Goal: Transaction & Acquisition: Purchase product/service

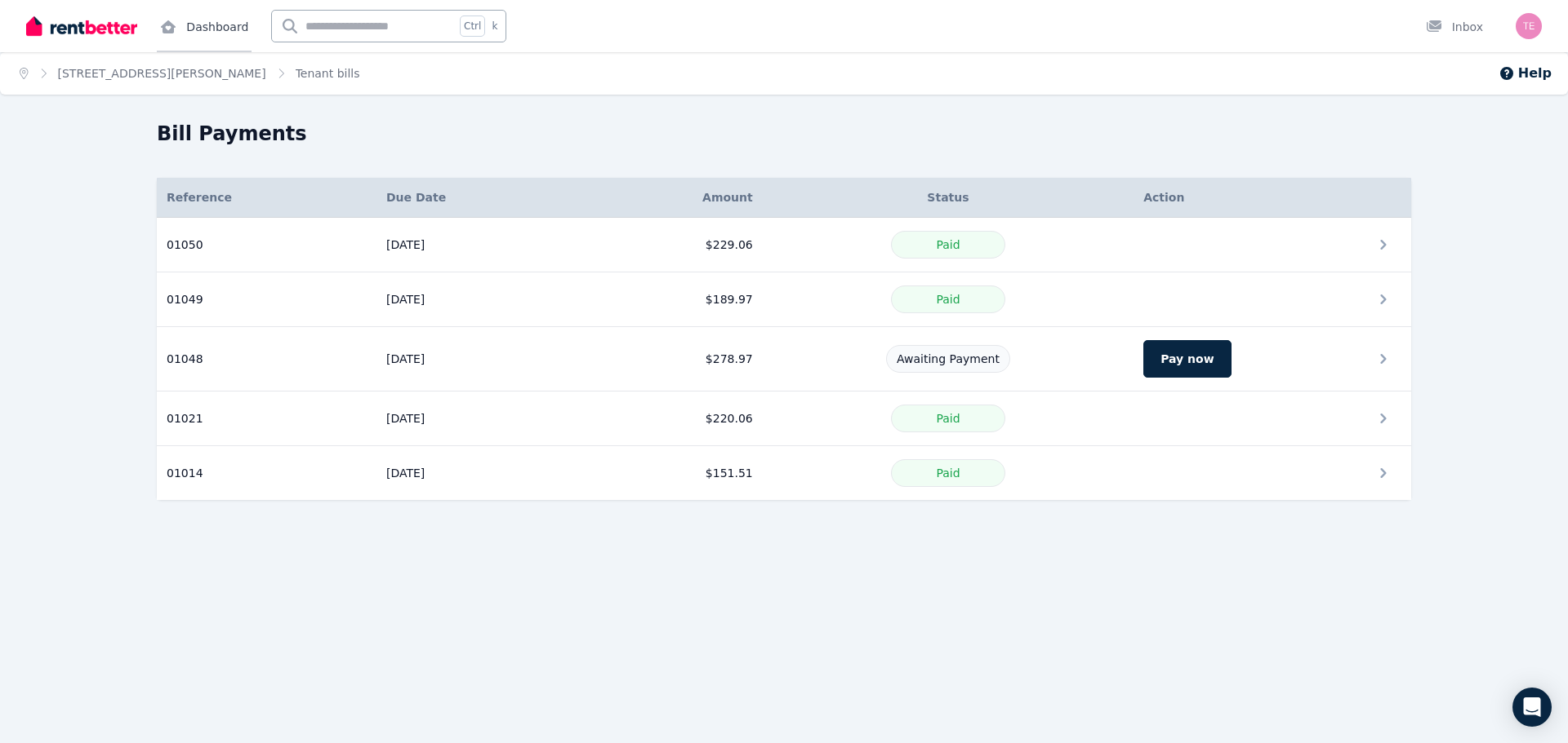
click at [219, 20] on link "Dashboard" at bounding box center [204, 26] width 95 height 52
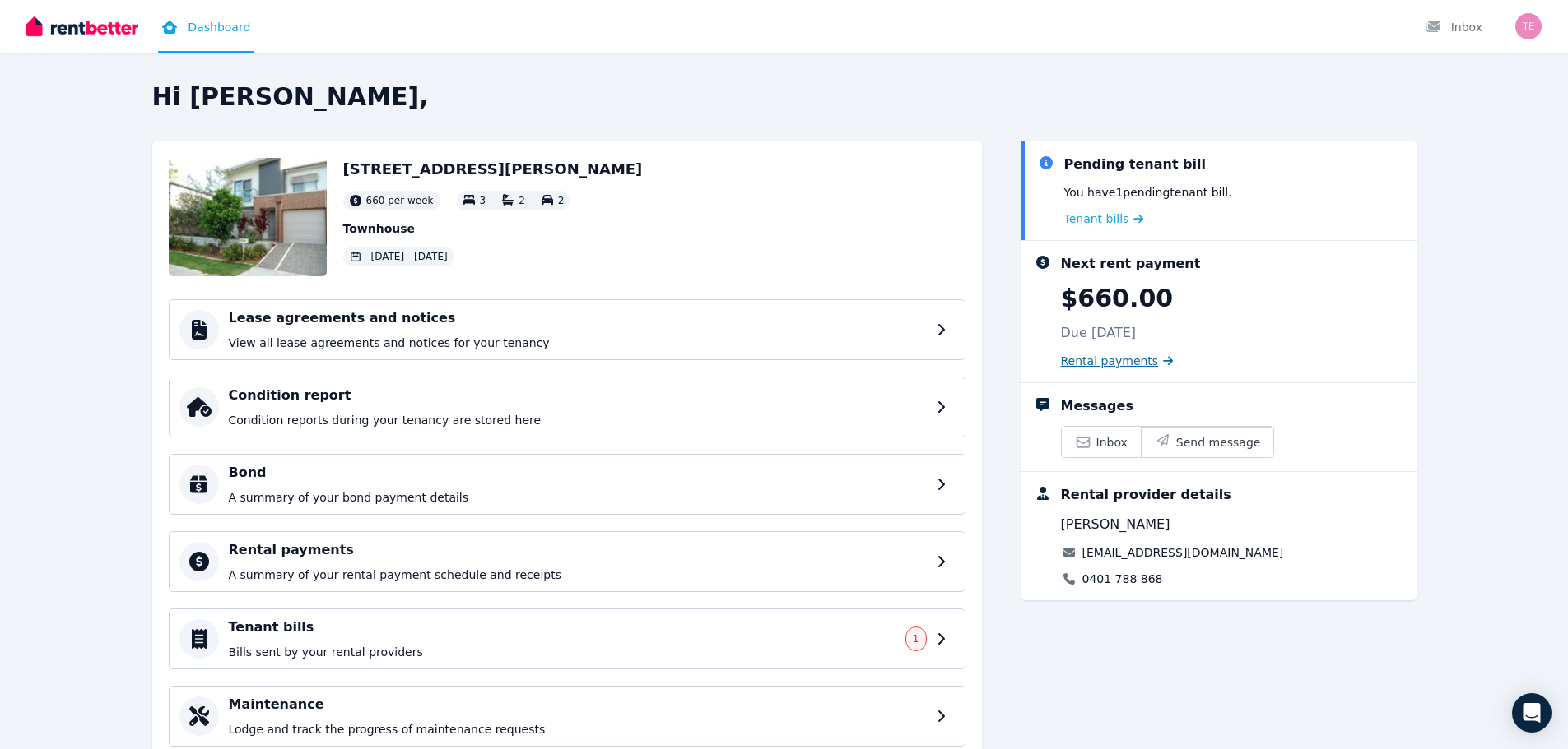
click at [1073, 357] on span "Rental payments" at bounding box center [1110, 360] width 98 height 17
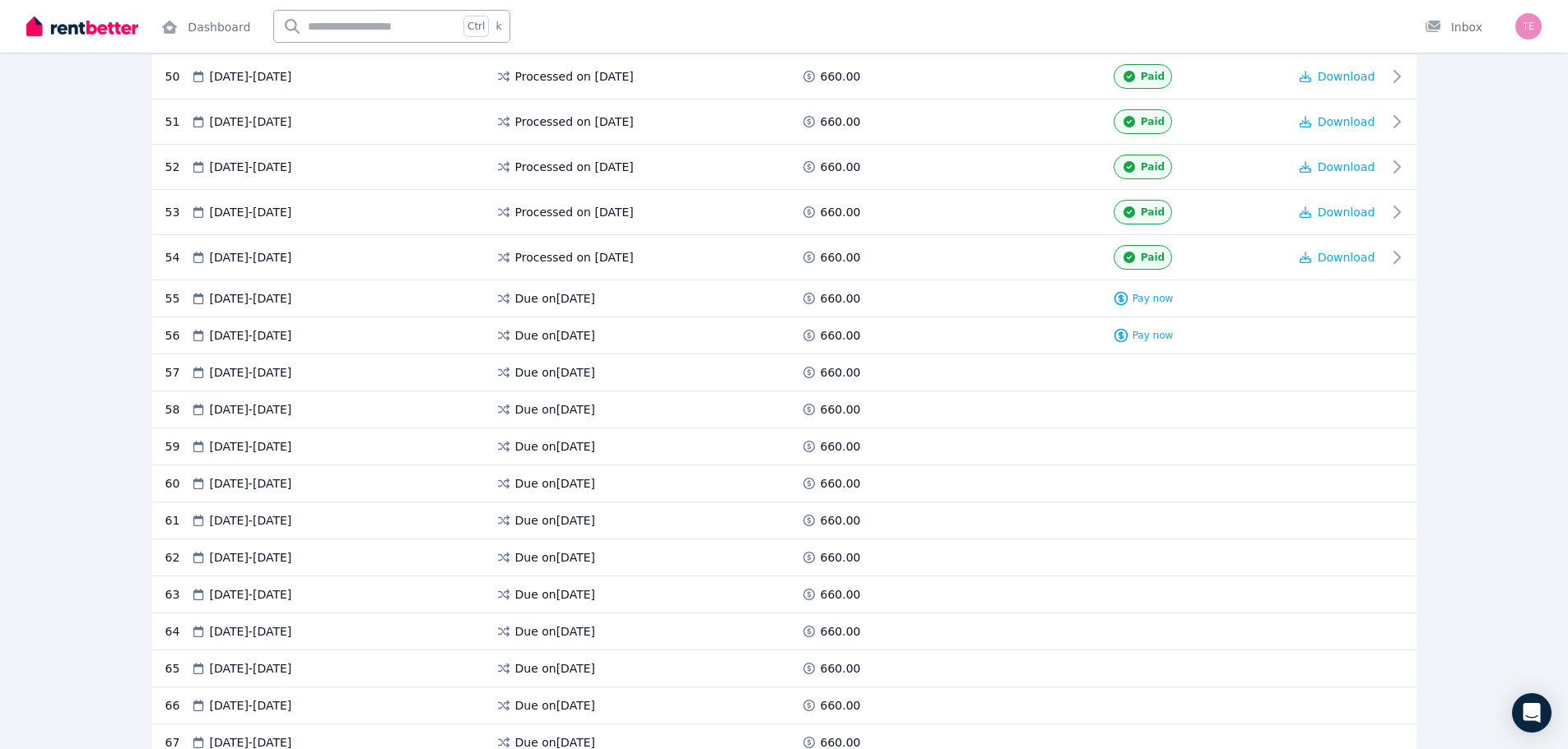
scroll to position [2633, 0]
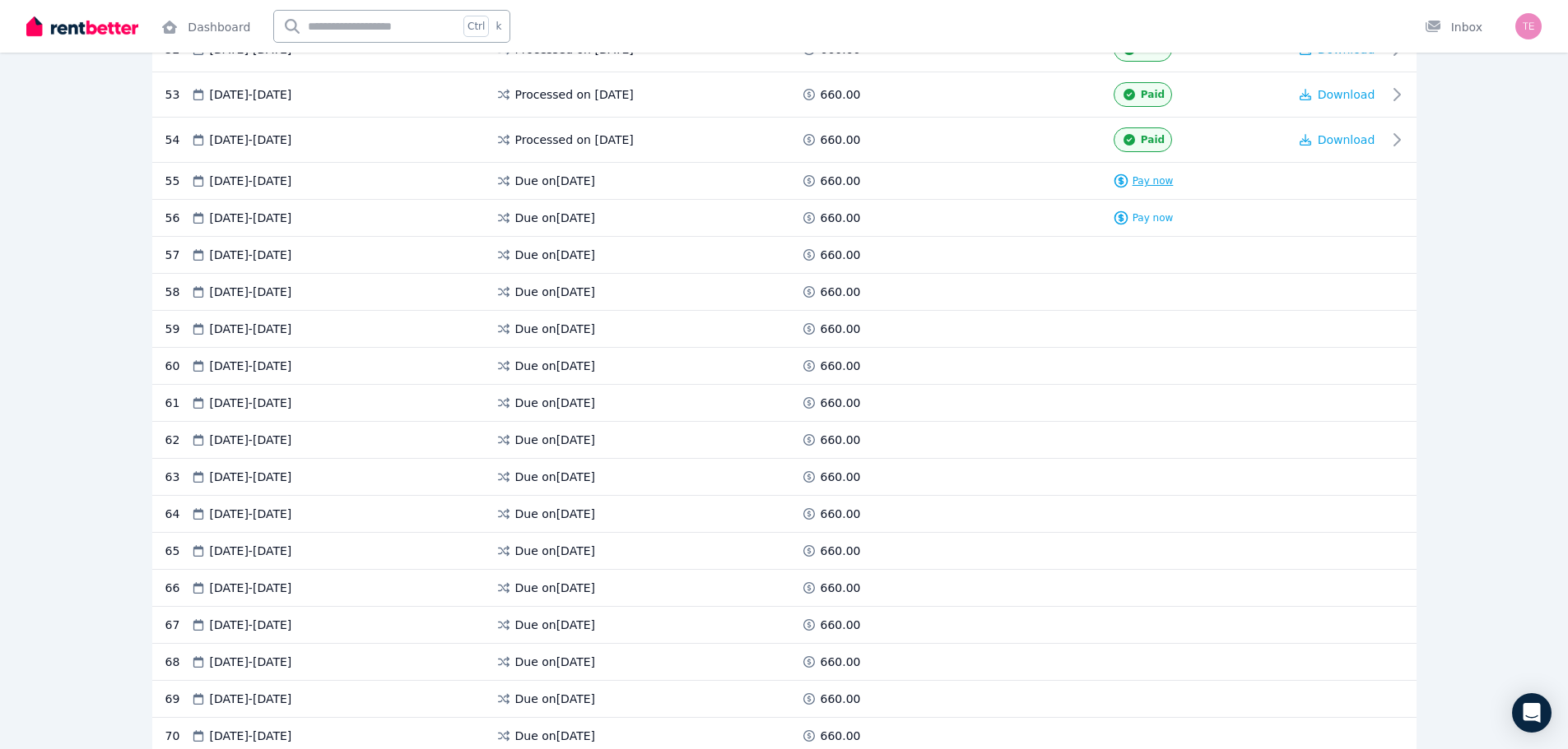
click at [1161, 181] on span "Pay now" at bounding box center [1153, 182] width 41 height 14
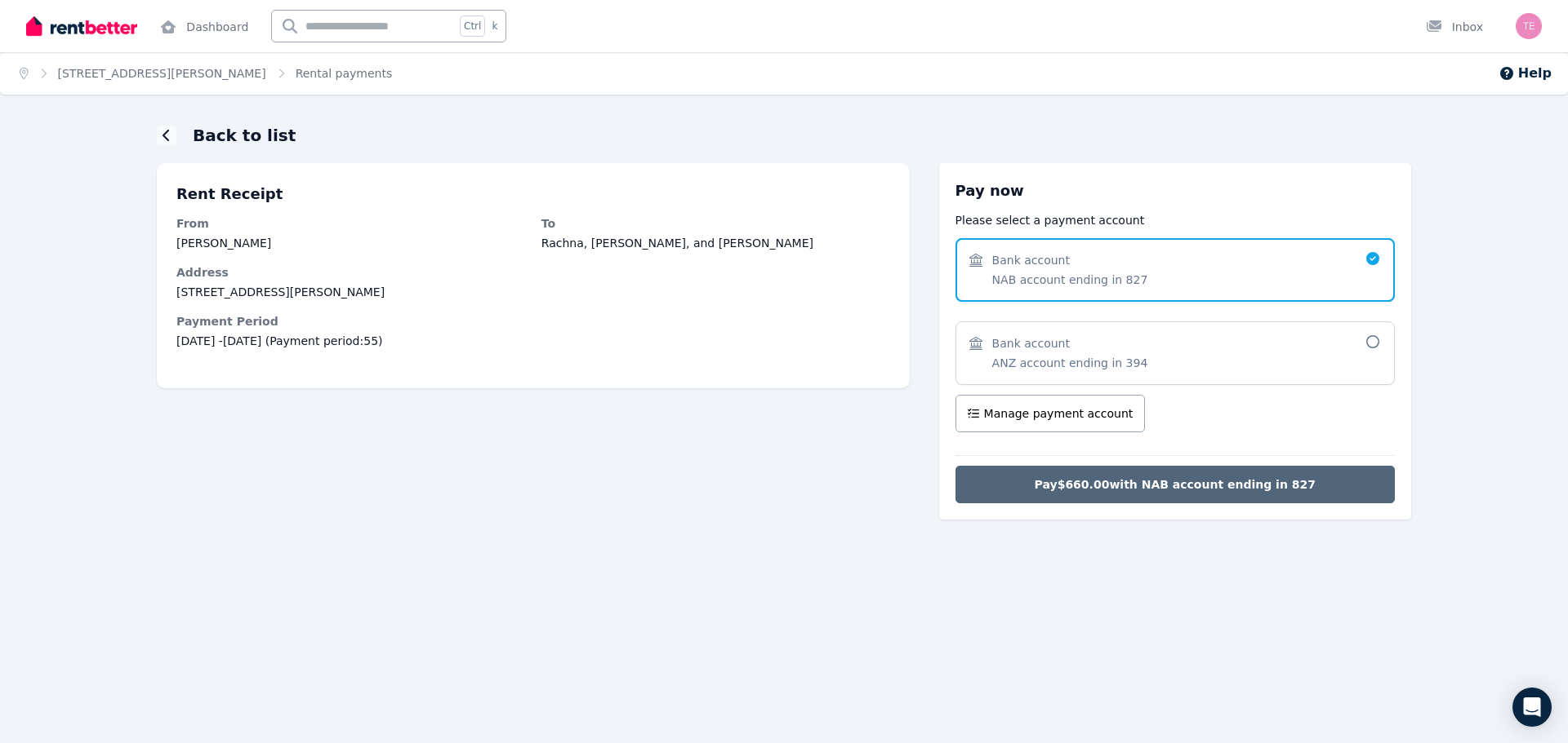
click at [1269, 485] on span "Pay $660.00 with NAB account ending in 827" at bounding box center [1175, 485] width 281 height 16
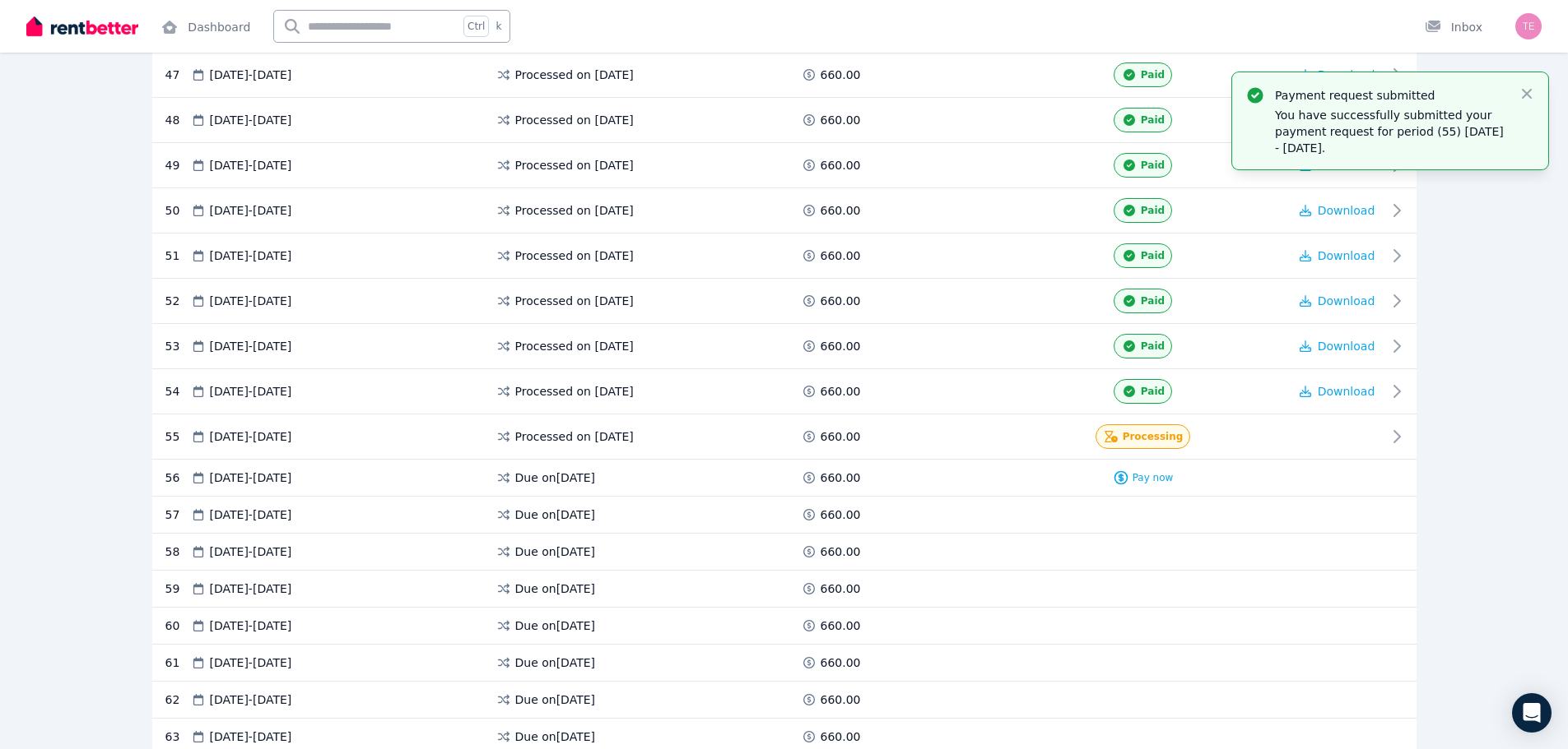
scroll to position [2364, 0]
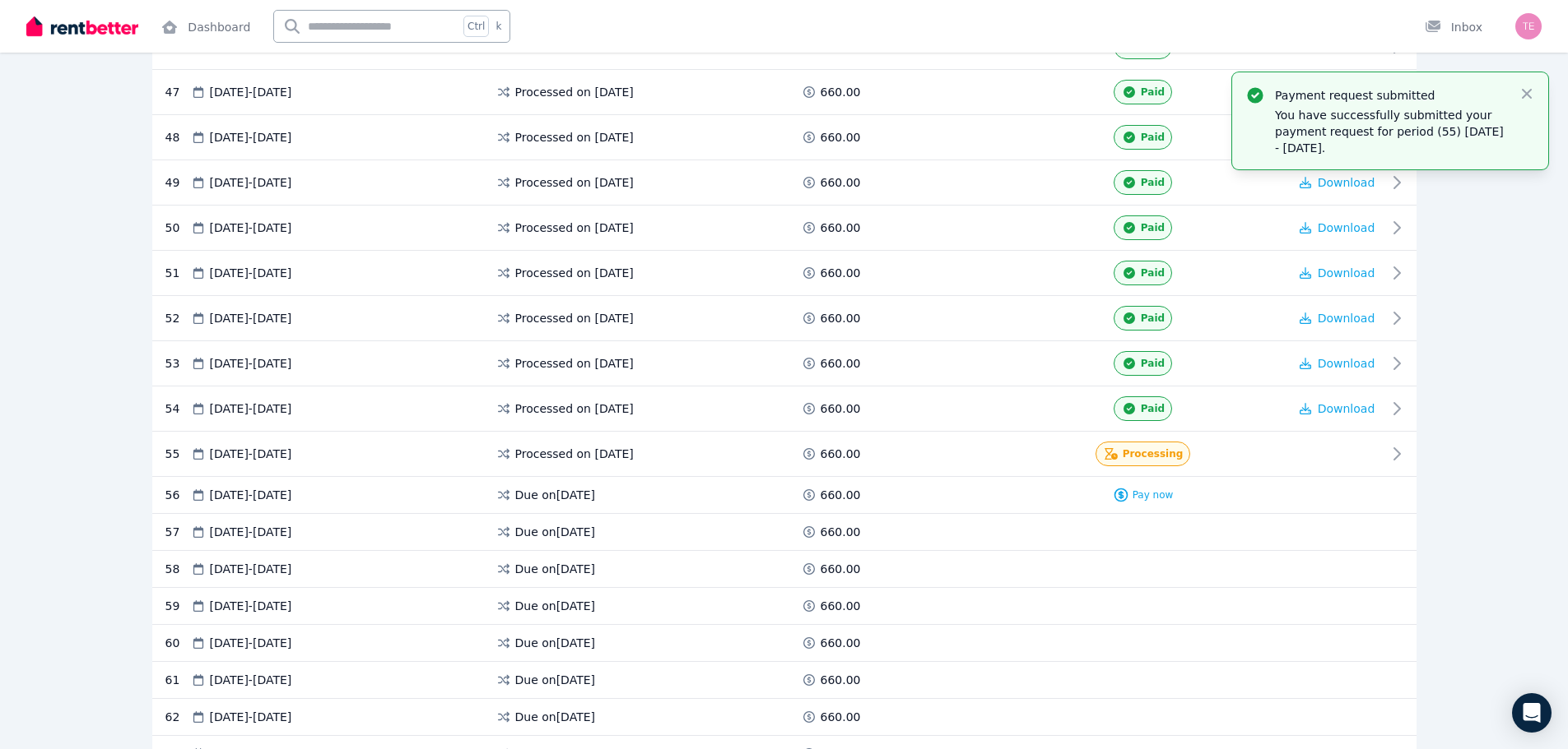
drag, startPoint x: 1115, startPoint y: 639, endPoint x: 1107, endPoint y: 622, distance: 18.8
click at [1115, 638] on div at bounding box center [1143, 643] width 290 height 17
